Goal: Find specific page/section: Find specific page/section

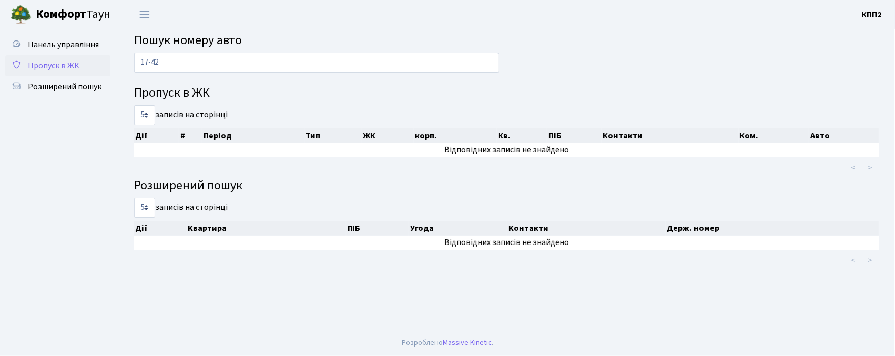
type input "17-42"
click at [62, 60] on span "Пропуск в ЖК" at bounding box center [54, 66] width 52 height 12
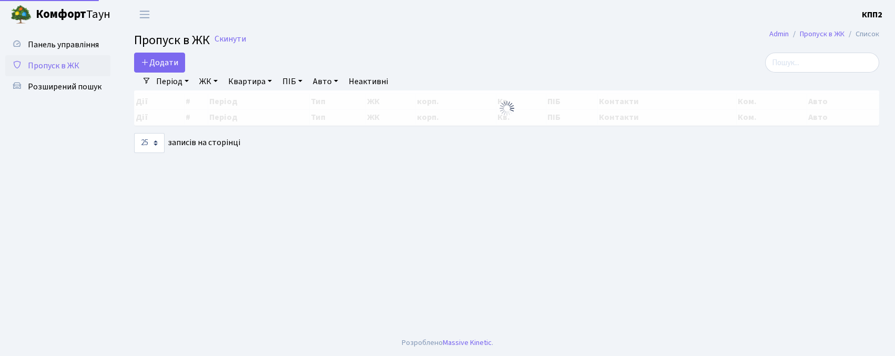
select select "25"
click at [864, 56] on label at bounding box center [822, 63] width 114 height 20
click at [864, 56] on input "search" at bounding box center [822, 63] width 114 height 20
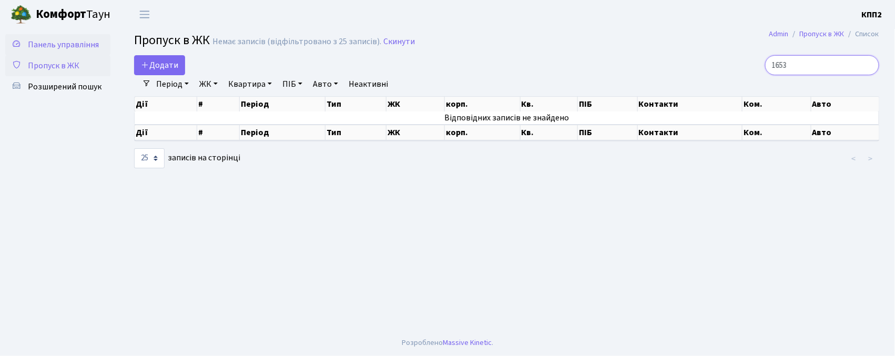
type input "1653"
click at [37, 43] on span "Панель управління" at bounding box center [63, 45] width 71 height 12
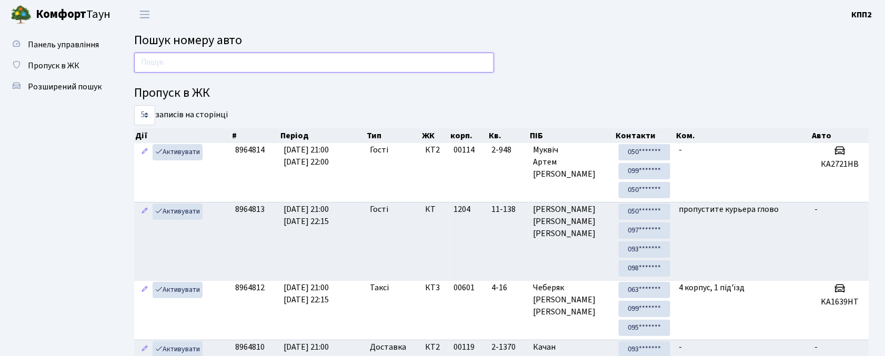
click at [143, 68] on input "text" at bounding box center [314, 63] width 360 height 20
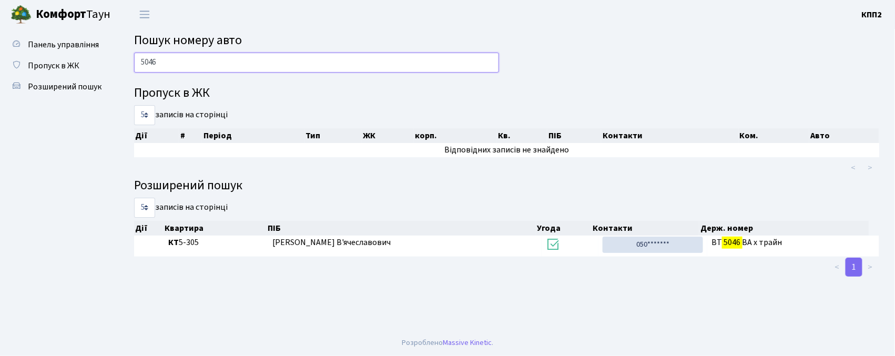
click at [221, 57] on input "5046" at bounding box center [316, 63] width 365 height 20
click at [169, 57] on input "5046" at bounding box center [316, 63] width 365 height 20
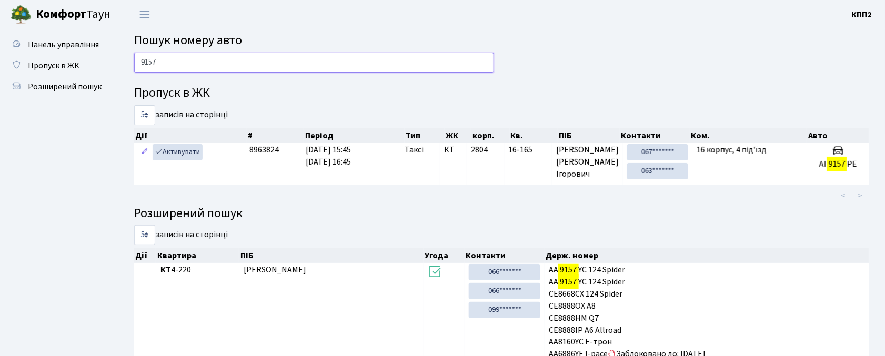
click at [205, 57] on input "9157" at bounding box center [314, 63] width 360 height 20
click at [189, 55] on input "9157" at bounding box center [314, 63] width 360 height 20
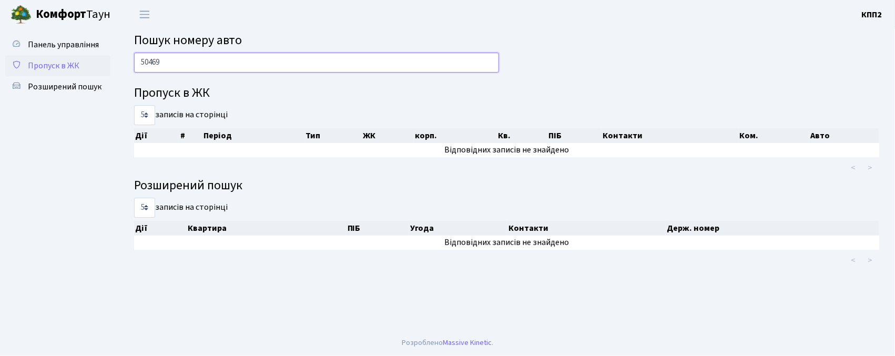
type input "50469"
click at [45, 60] on span "Пропуск в ЖК" at bounding box center [54, 66] width 52 height 12
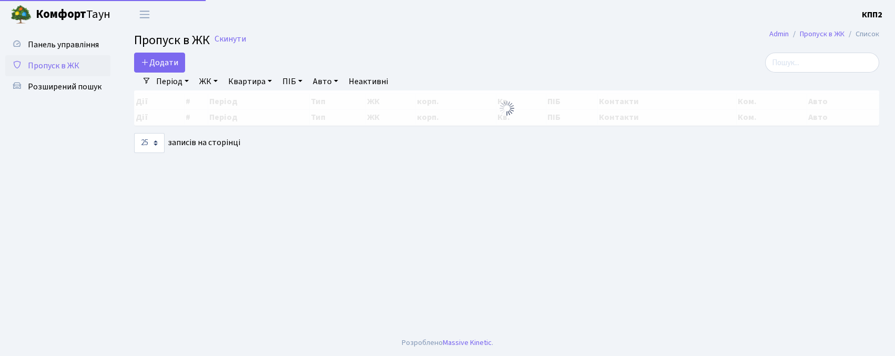
select select "25"
click at [830, 60] on input "search" at bounding box center [822, 63] width 114 height 20
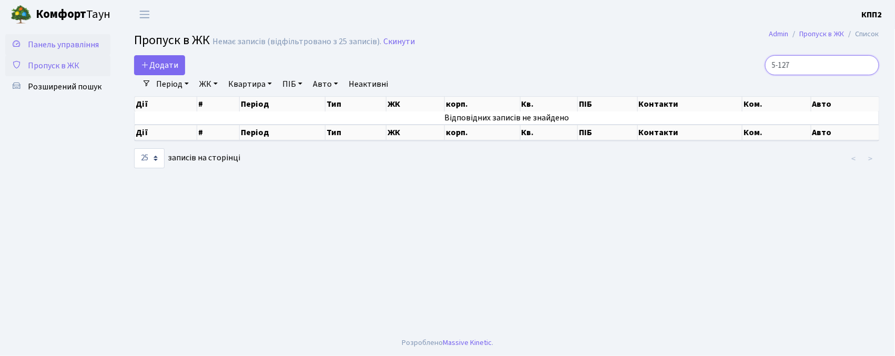
type input "5-127"
click at [60, 41] on span "Панель управління" at bounding box center [63, 45] width 71 height 12
